Goal: Find specific page/section

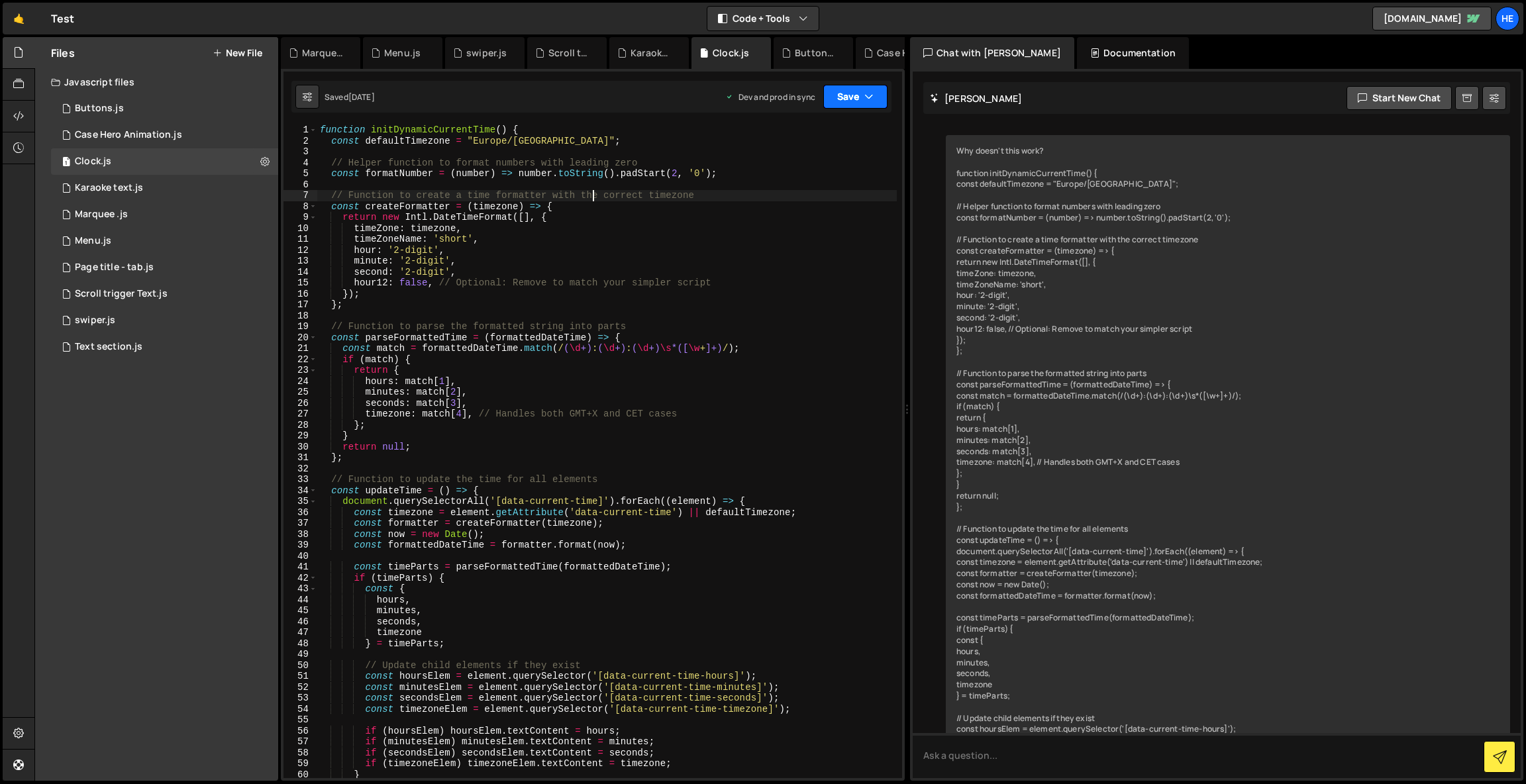
scroll to position [1052, 0]
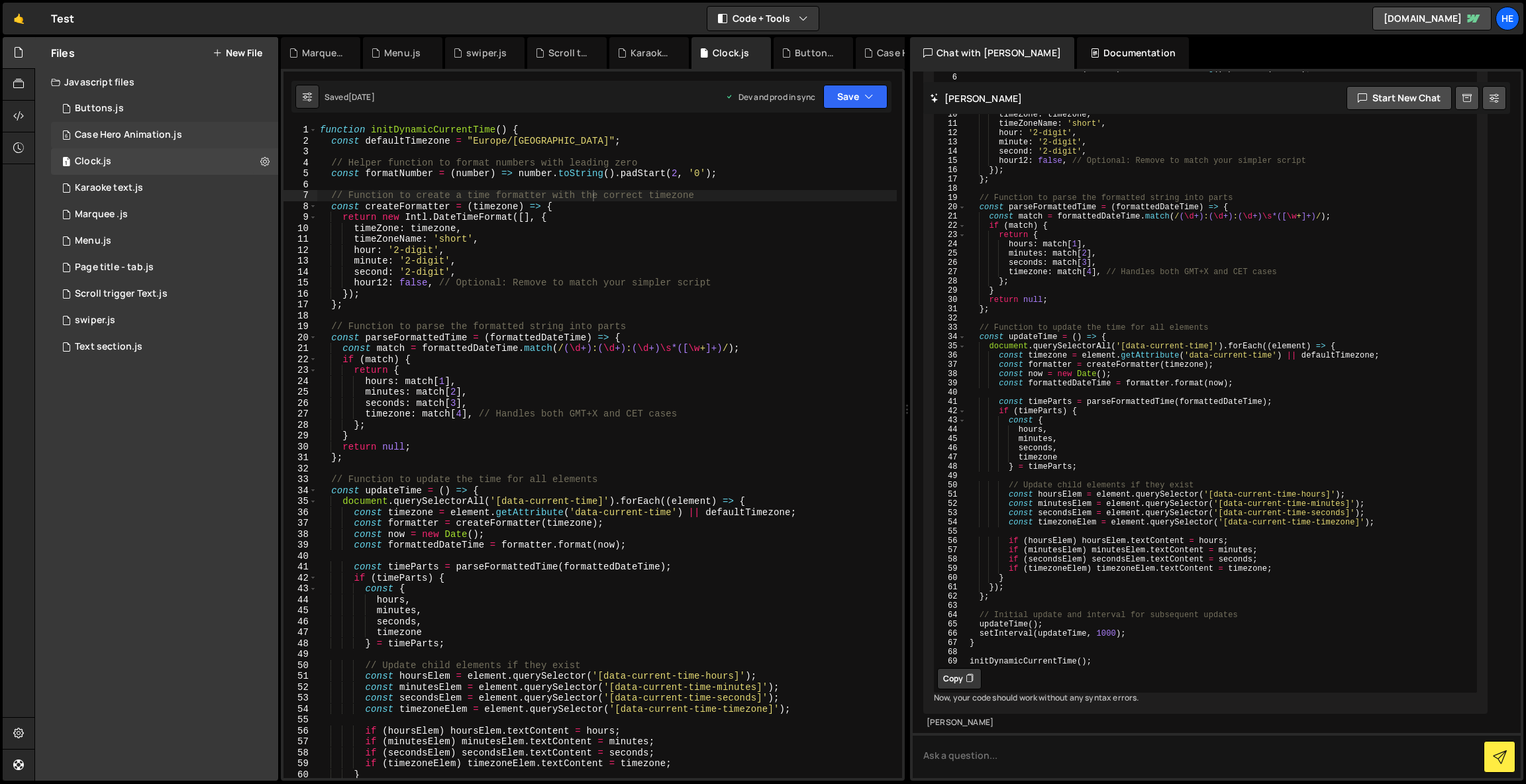
click at [150, 137] on div "Case Hero Animation.js" at bounding box center [128, 134] width 107 height 12
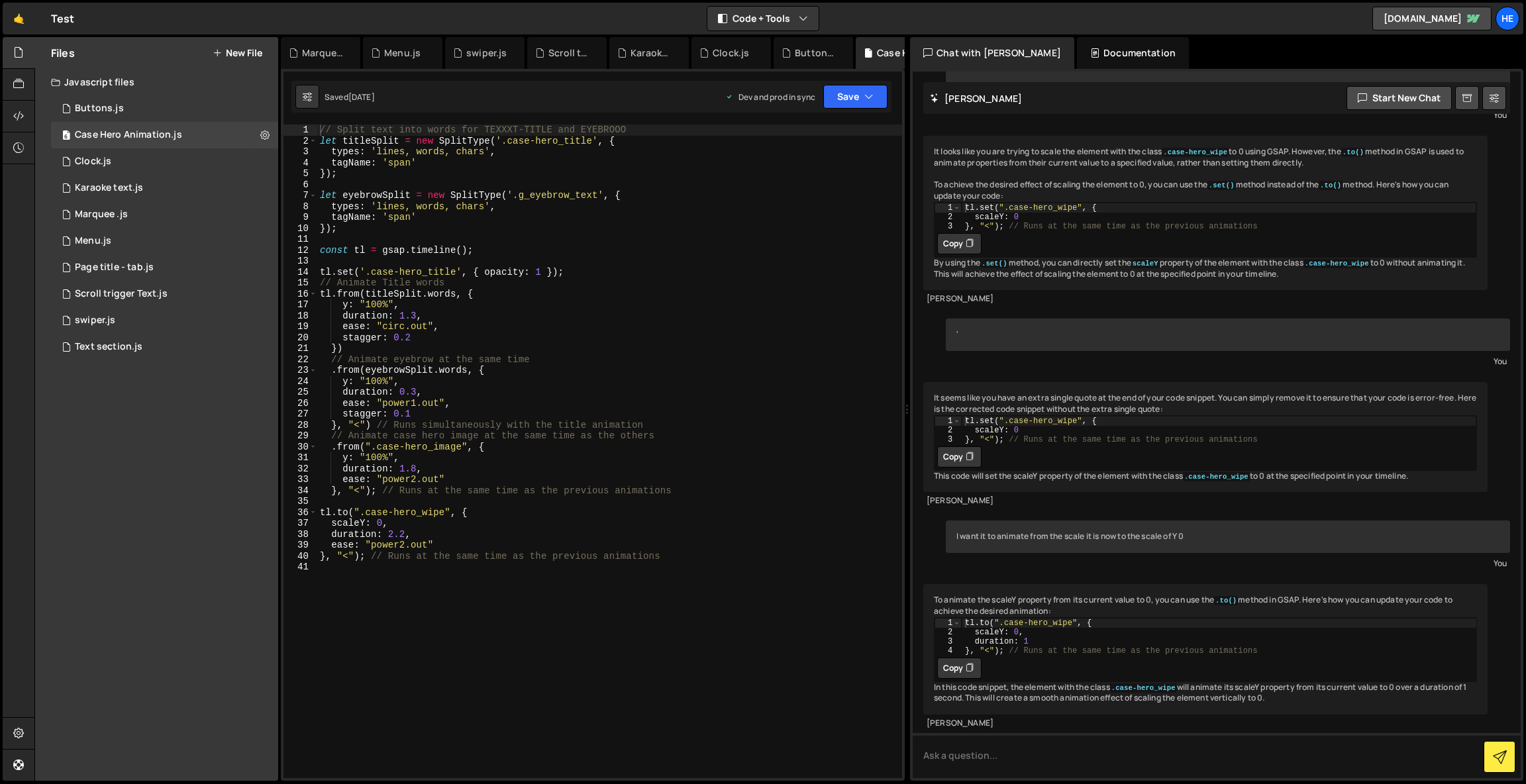
scroll to position [705, 0]
click at [183, 295] on div "1 Scroll trigger Text.js 0" at bounding box center [165, 294] width 227 height 27
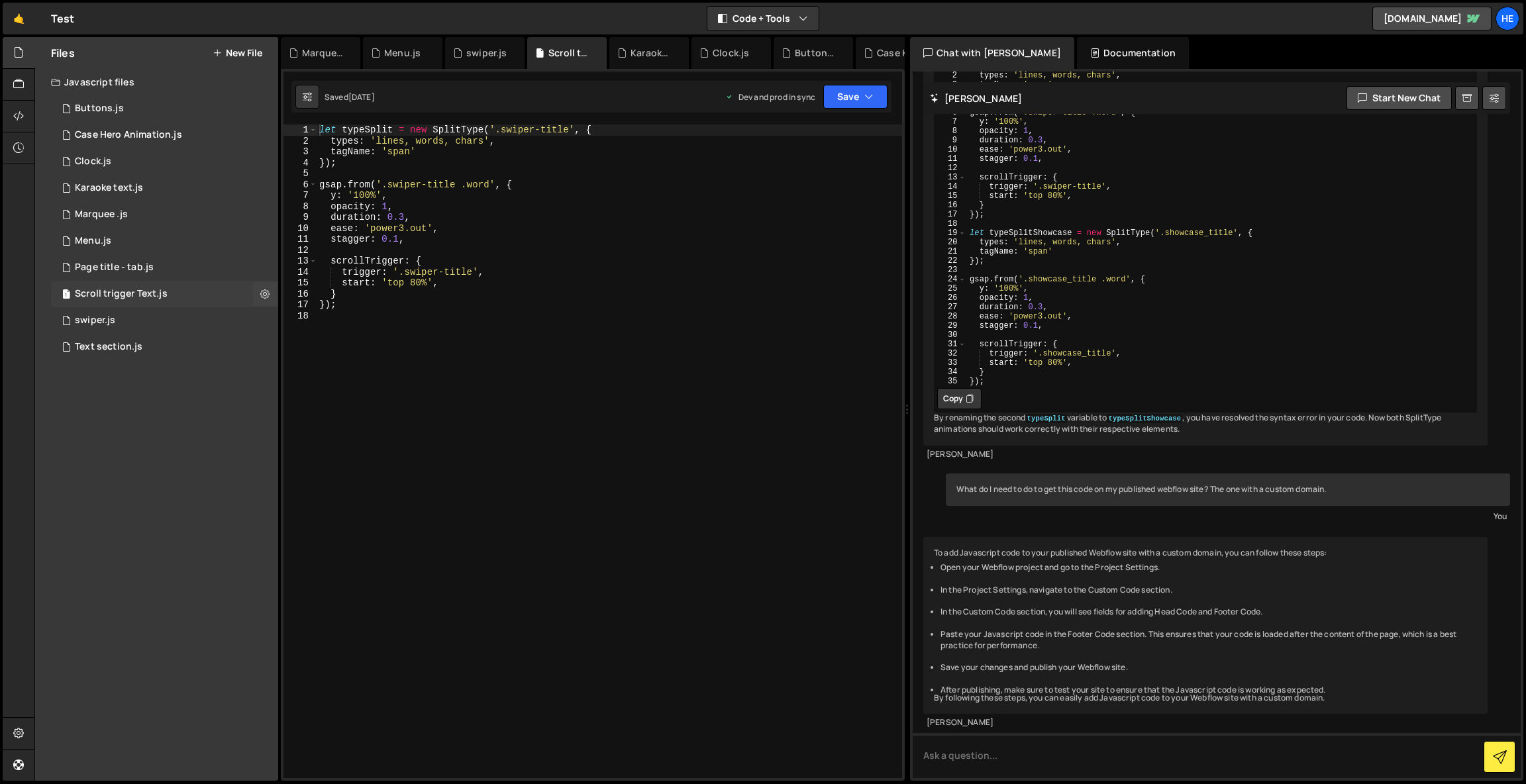
scroll to position [2542, 0]
click at [178, 318] on div "2 swiper.js 0" at bounding box center [165, 320] width 227 height 27
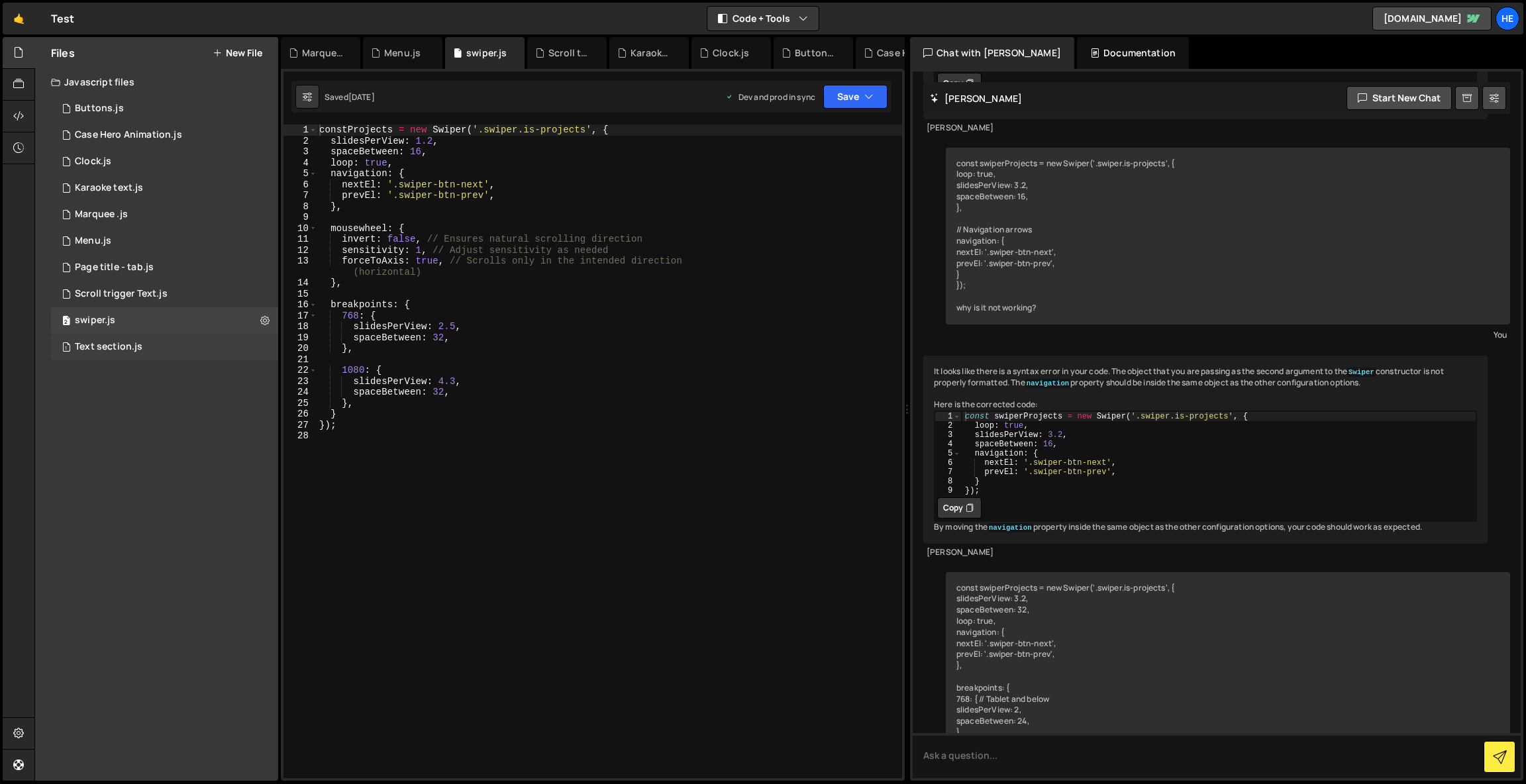
scroll to position [2687, 0]
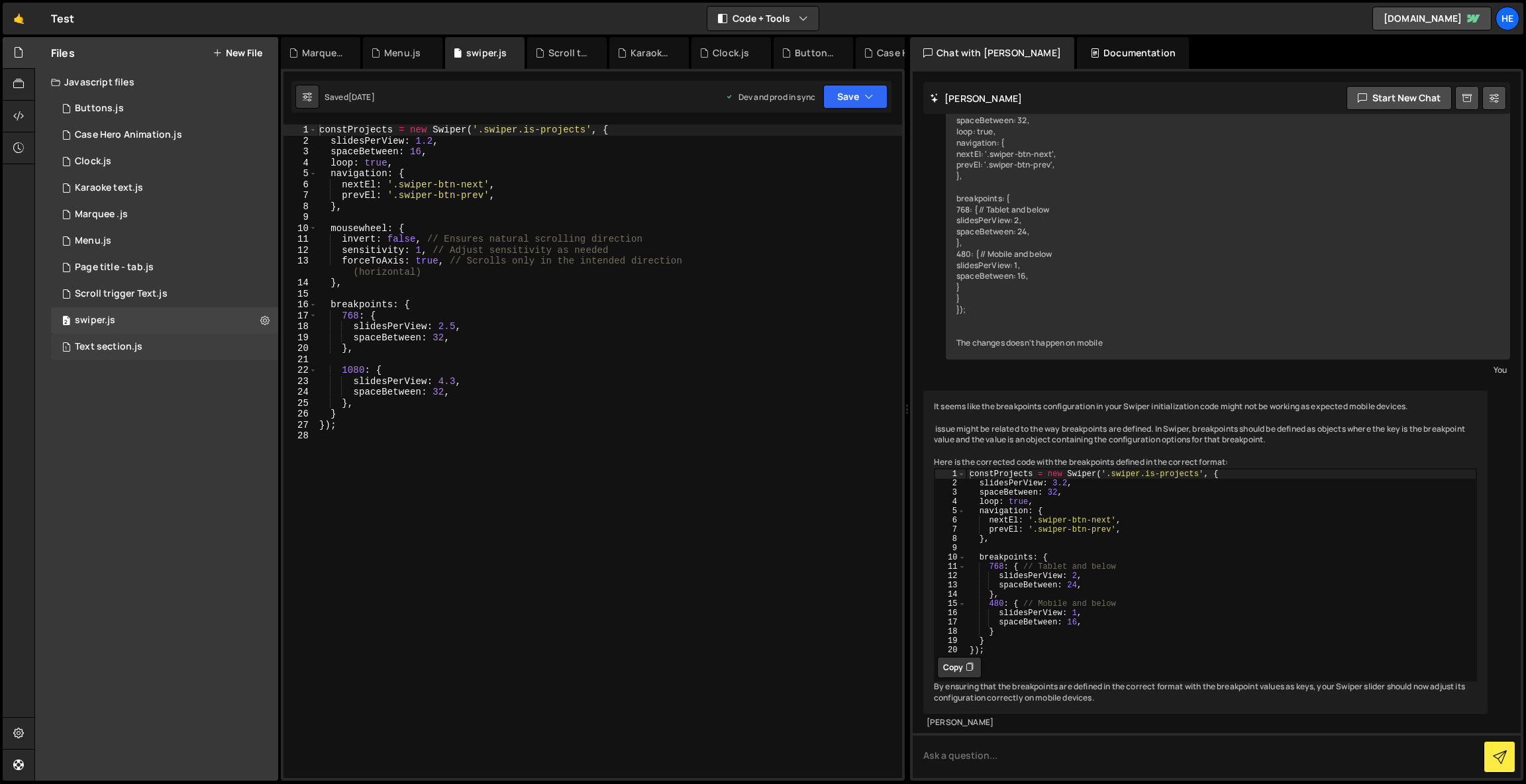
click at [183, 343] on div "1 Text section.js 0" at bounding box center [165, 347] width 227 height 27
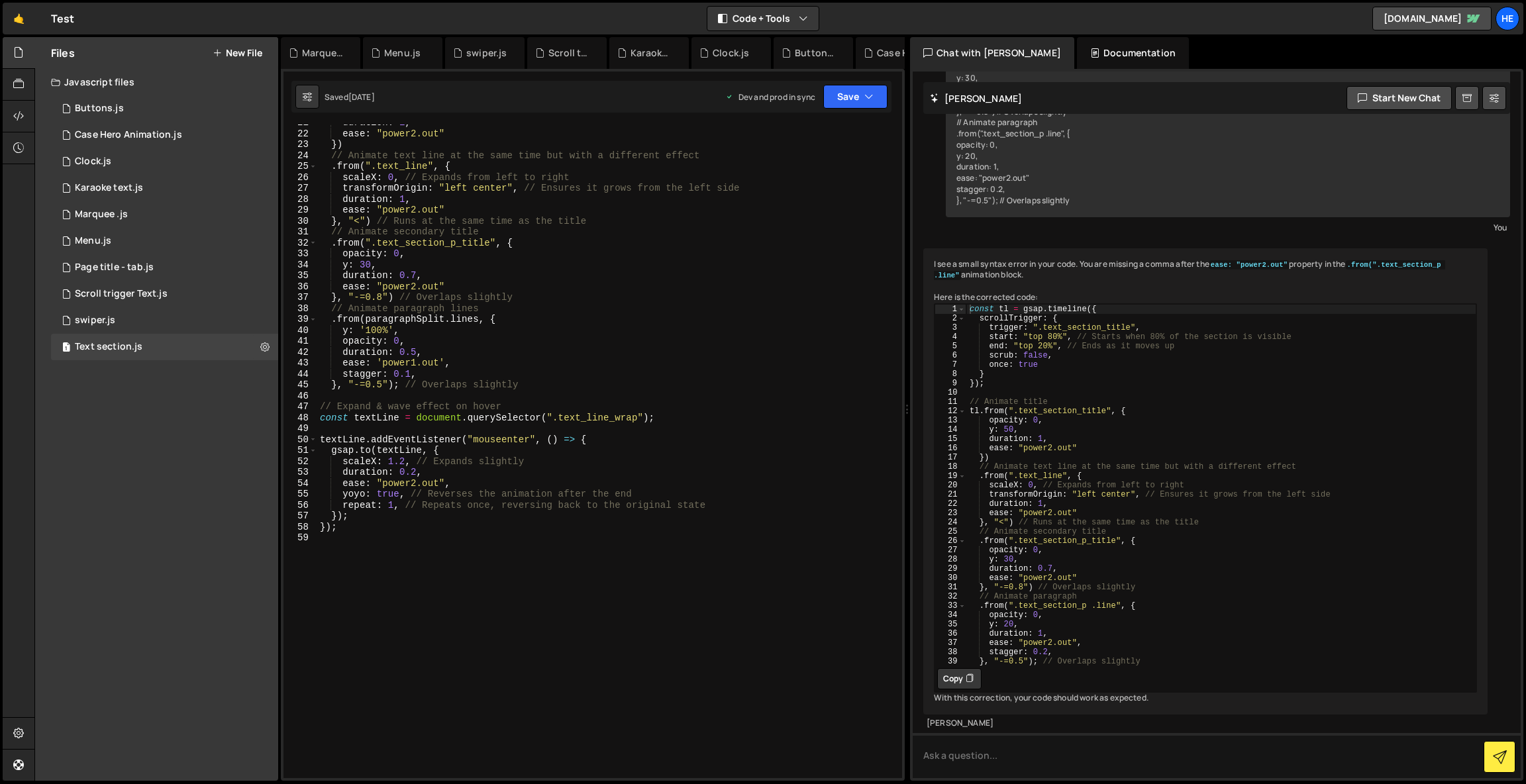
scroll to position [0, 0]
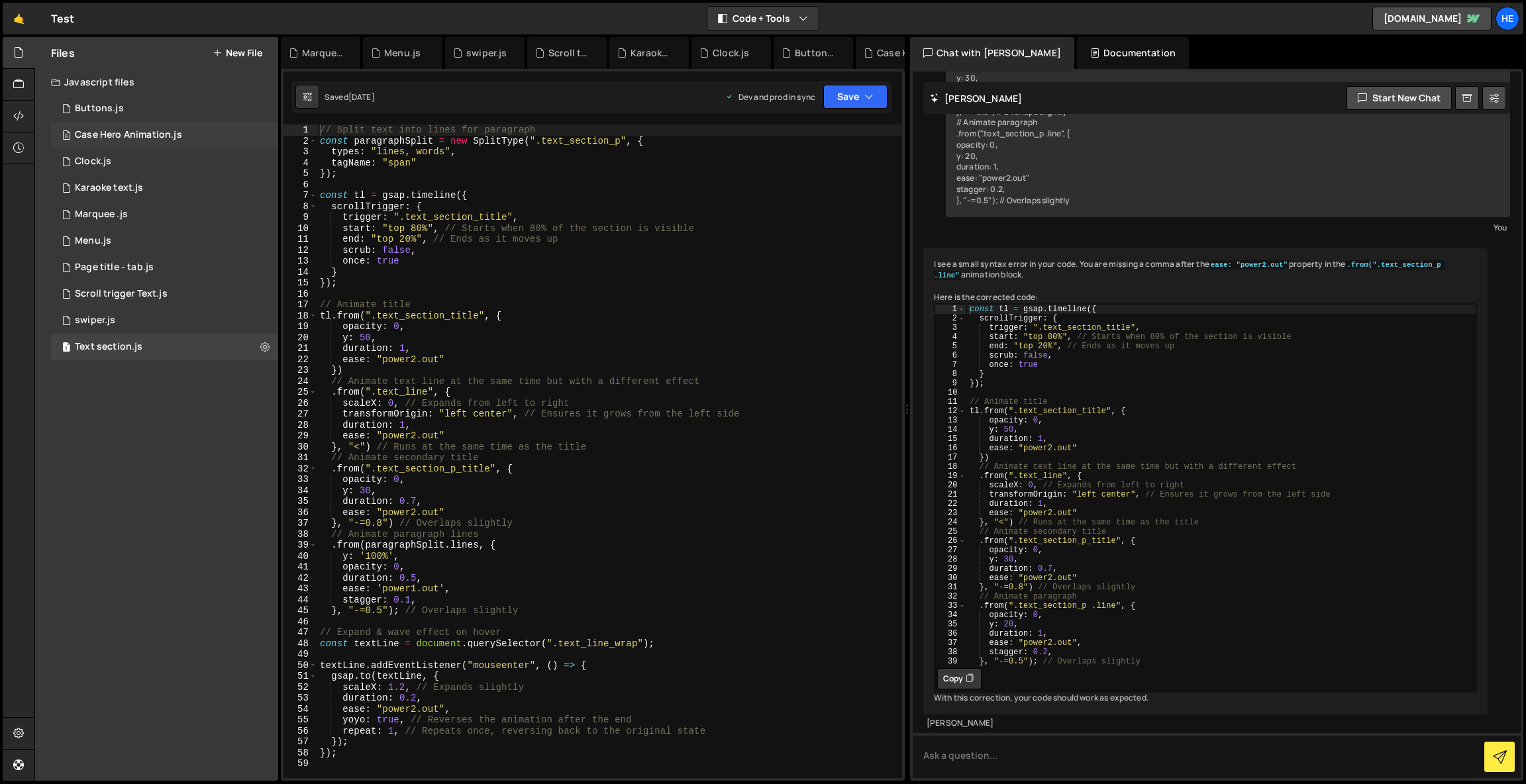
click at [154, 130] on div "Case Hero Animation.js" at bounding box center [128, 134] width 107 height 12
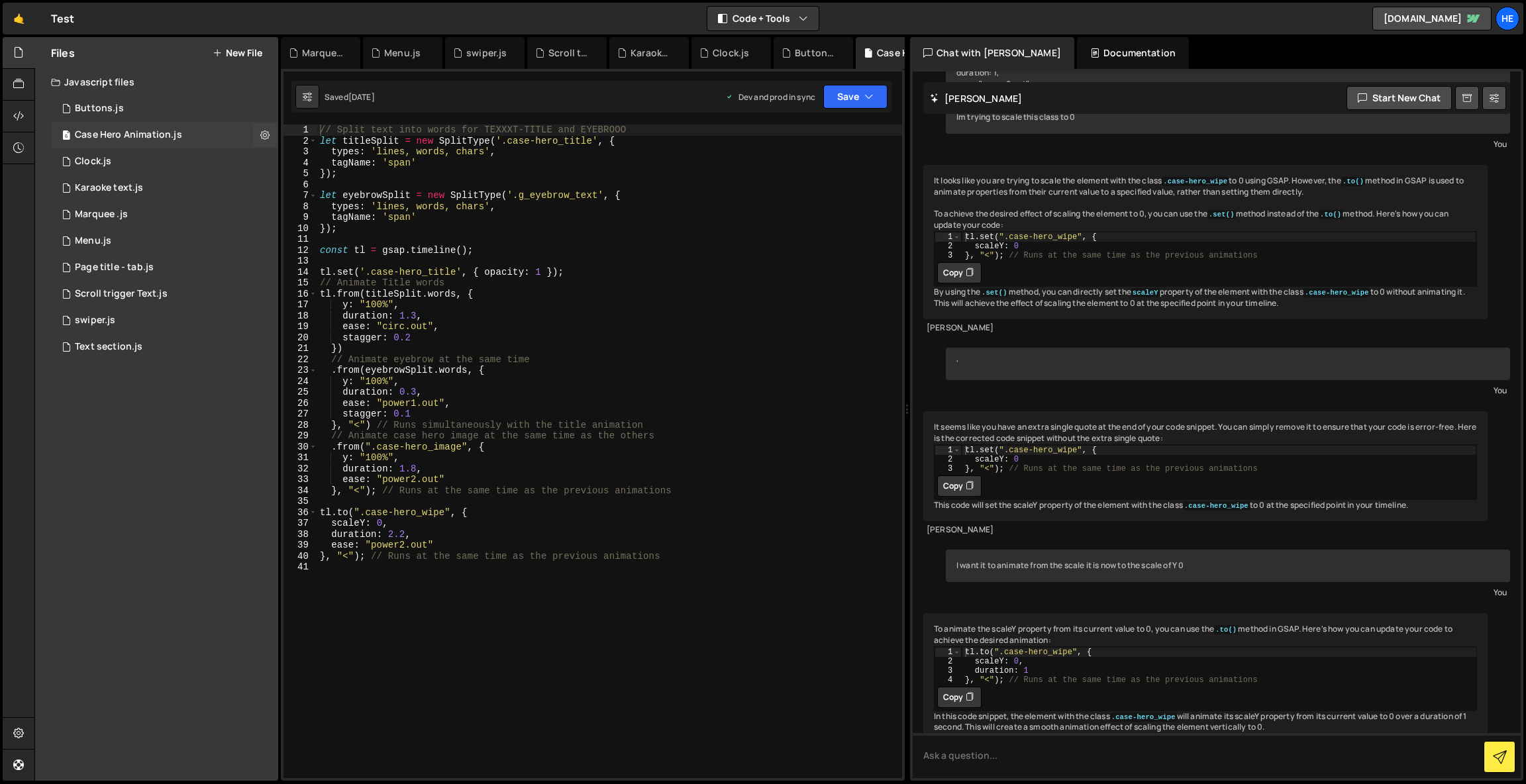
scroll to position [705, 0]
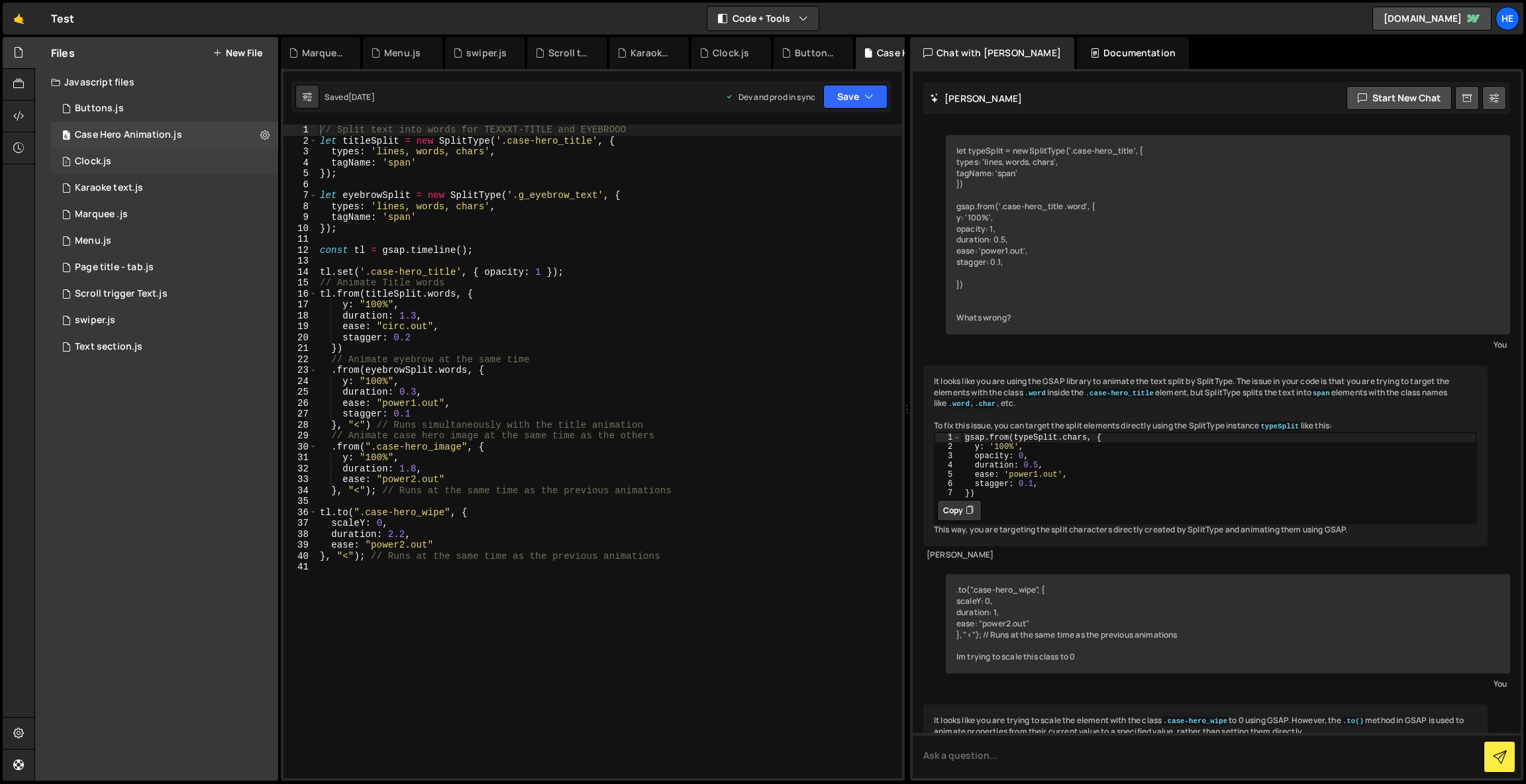
scroll to position [705, 0]
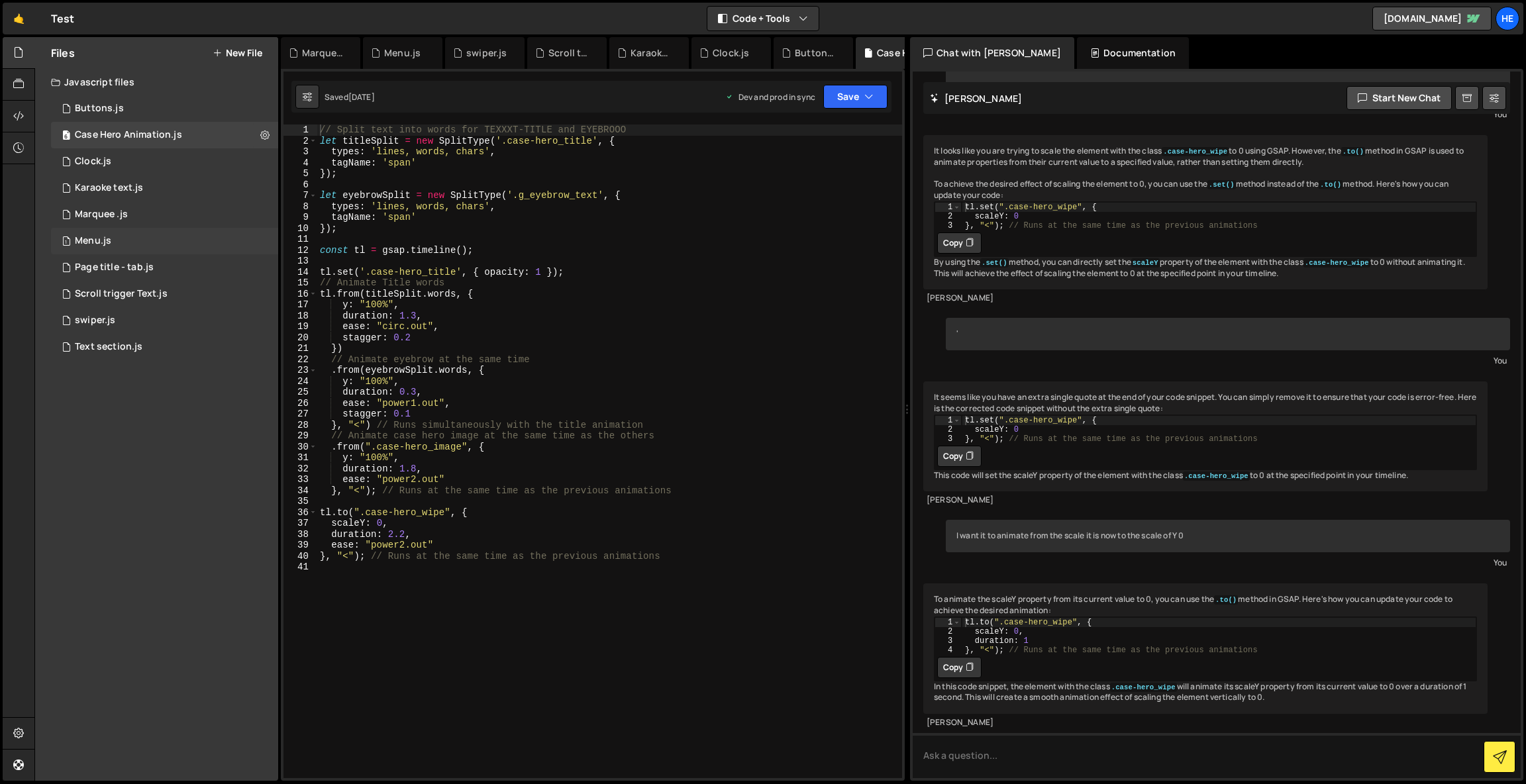
click at [162, 239] on div "1 Menu.js 0" at bounding box center [165, 241] width 227 height 27
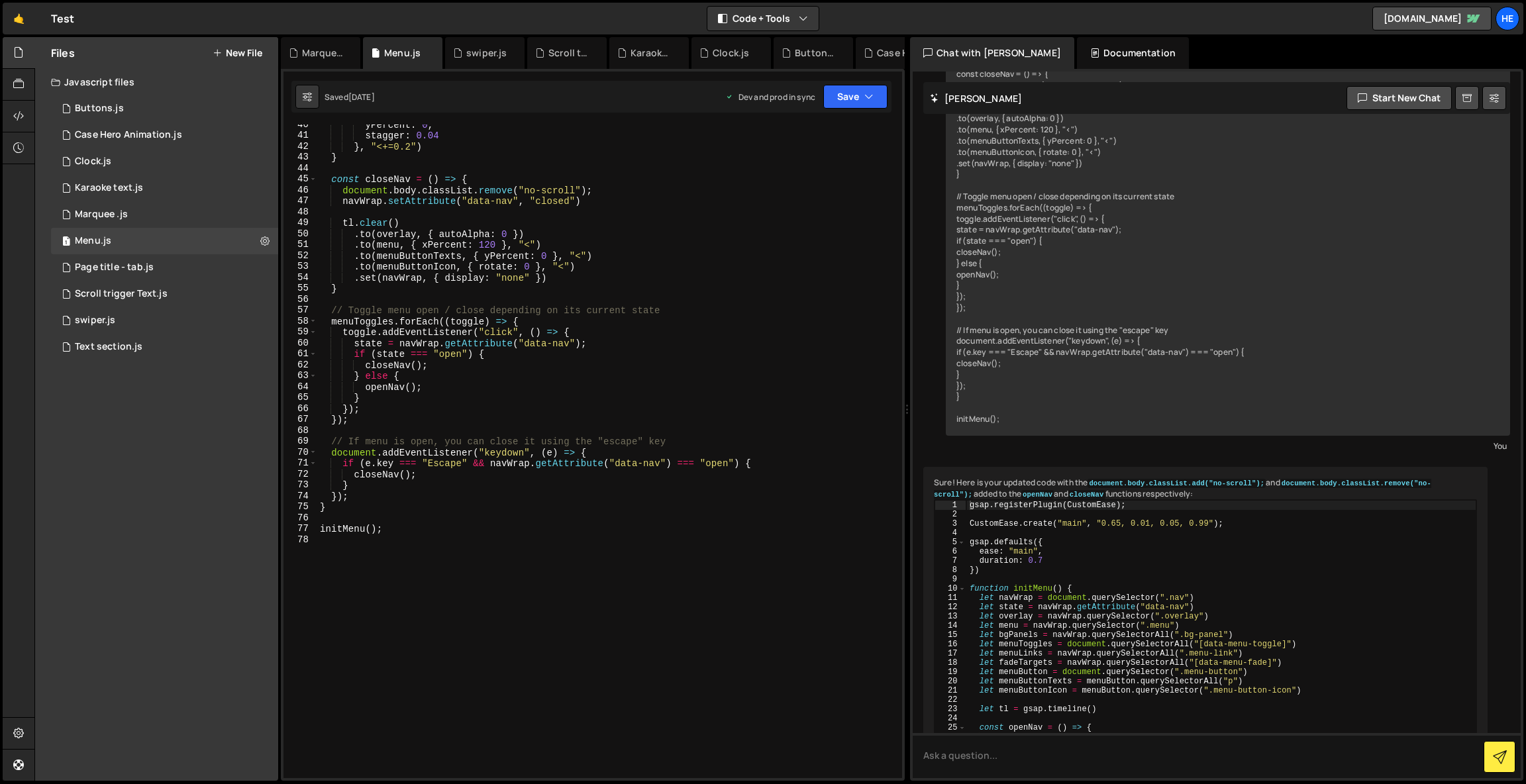
scroll to position [431, 0]
